Goal: Check status: Check status

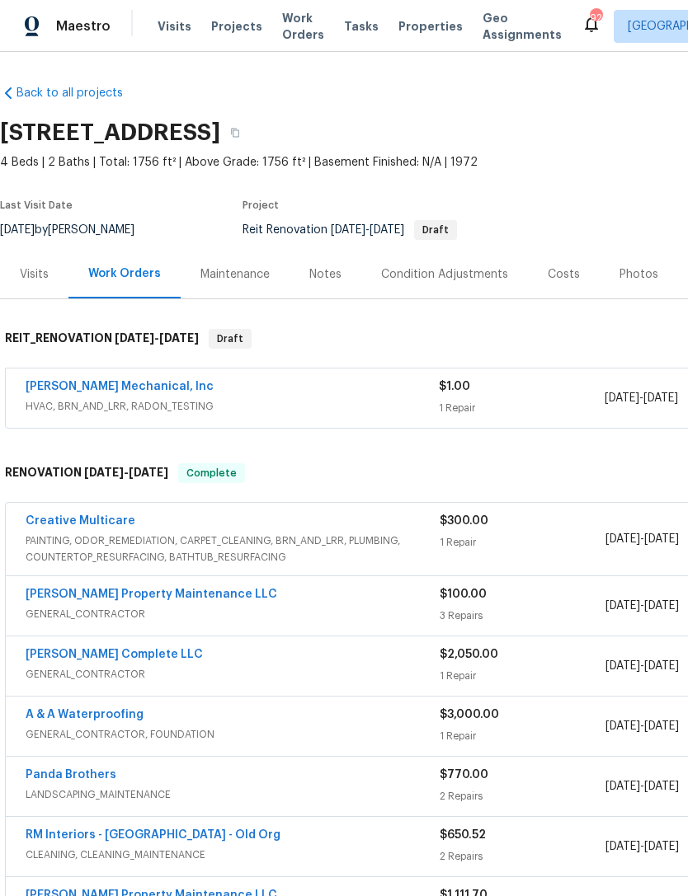
click at [144, 382] on link "[PERSON_NAME] Mechanical, Inc" at bounding box center [120, 387] width 188 height 12
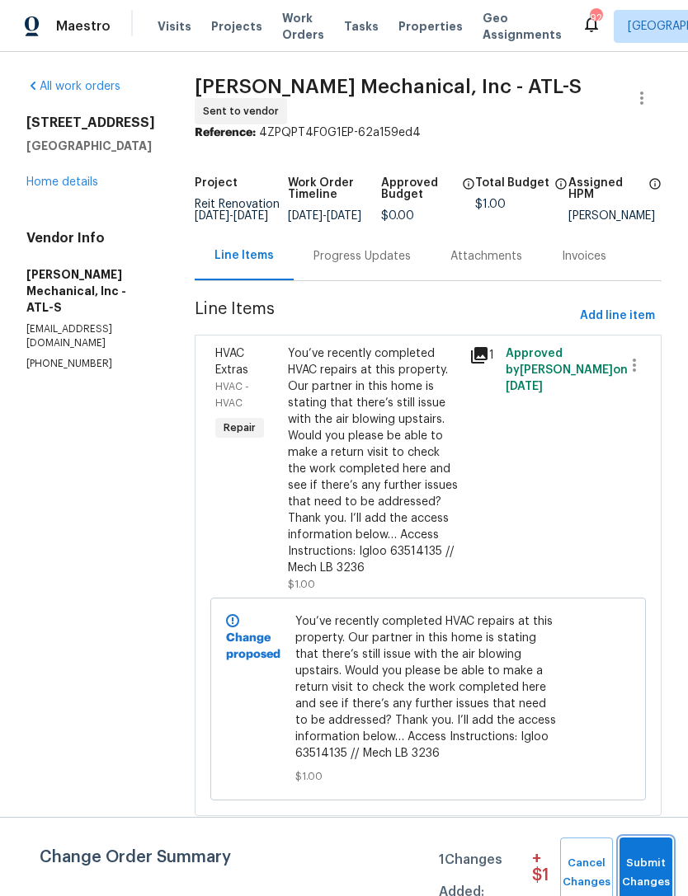
click at [653, 872] on span "Submit Changes" at bounding box center [645, 873] width 36 height 38
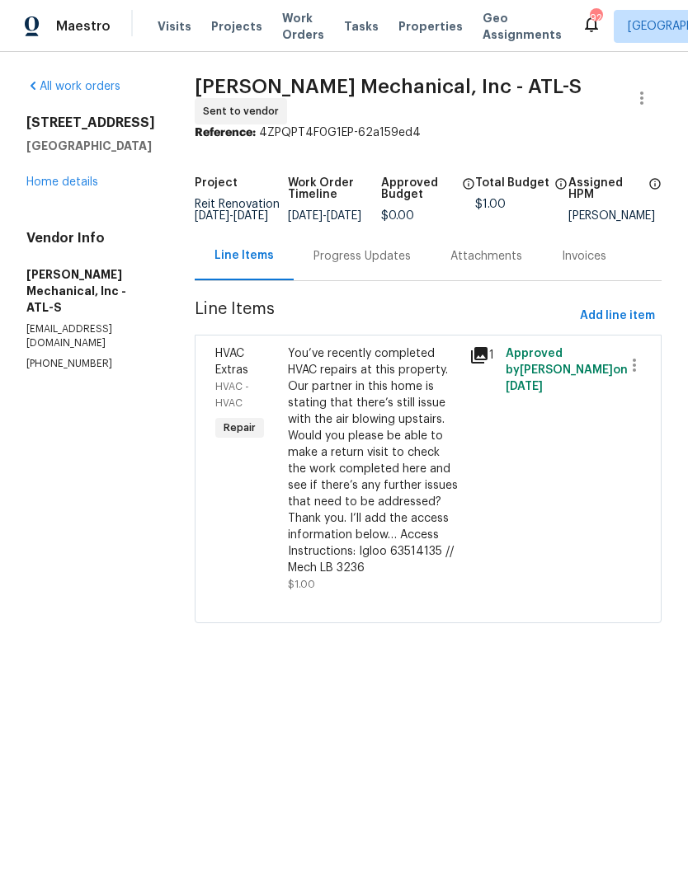
click at [411, 260] on div "Progress Updates" at bounding box center [361, 256] width 97 height 16
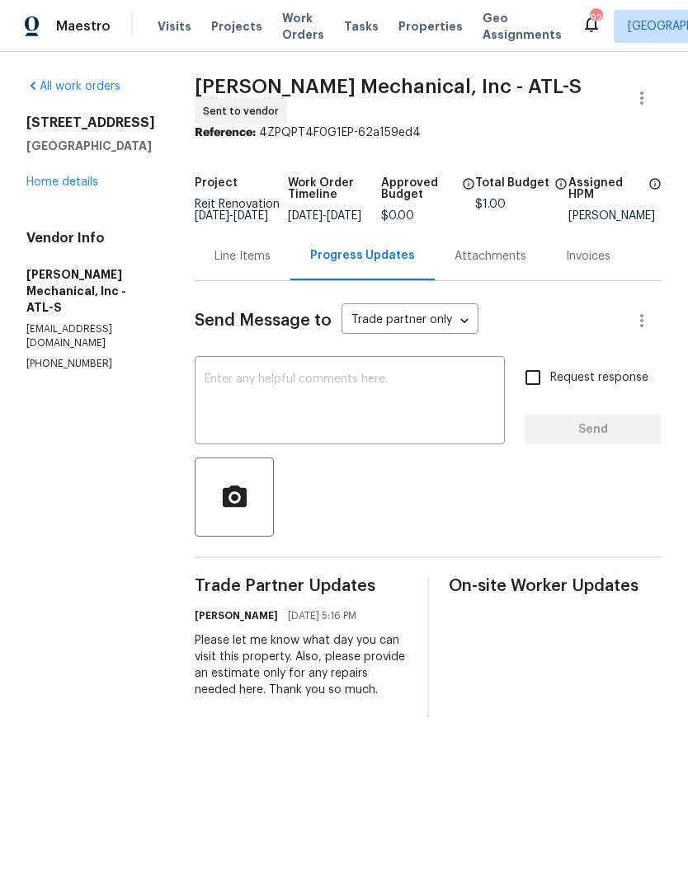
click at [89, 177] on link "Home details" at bounding box center [62, 182] width 72 height 12
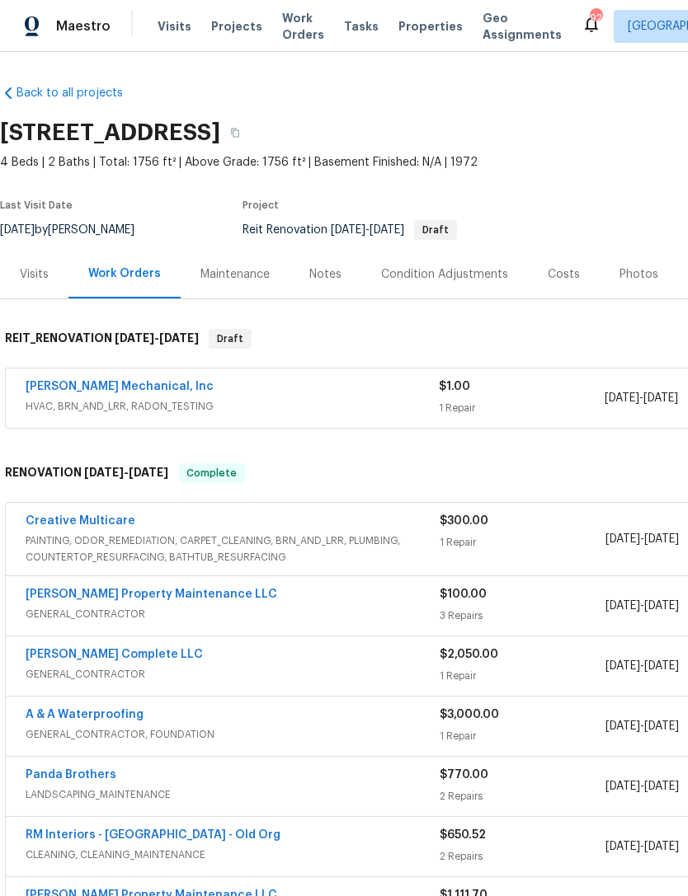
click at [148, 387] on link "[PERSON_NAME] Mechanical, Inc" at bounding box center [120, 387] width 188 height 12
